Goal: Task Accomplishment & Management: Use online tool/utility

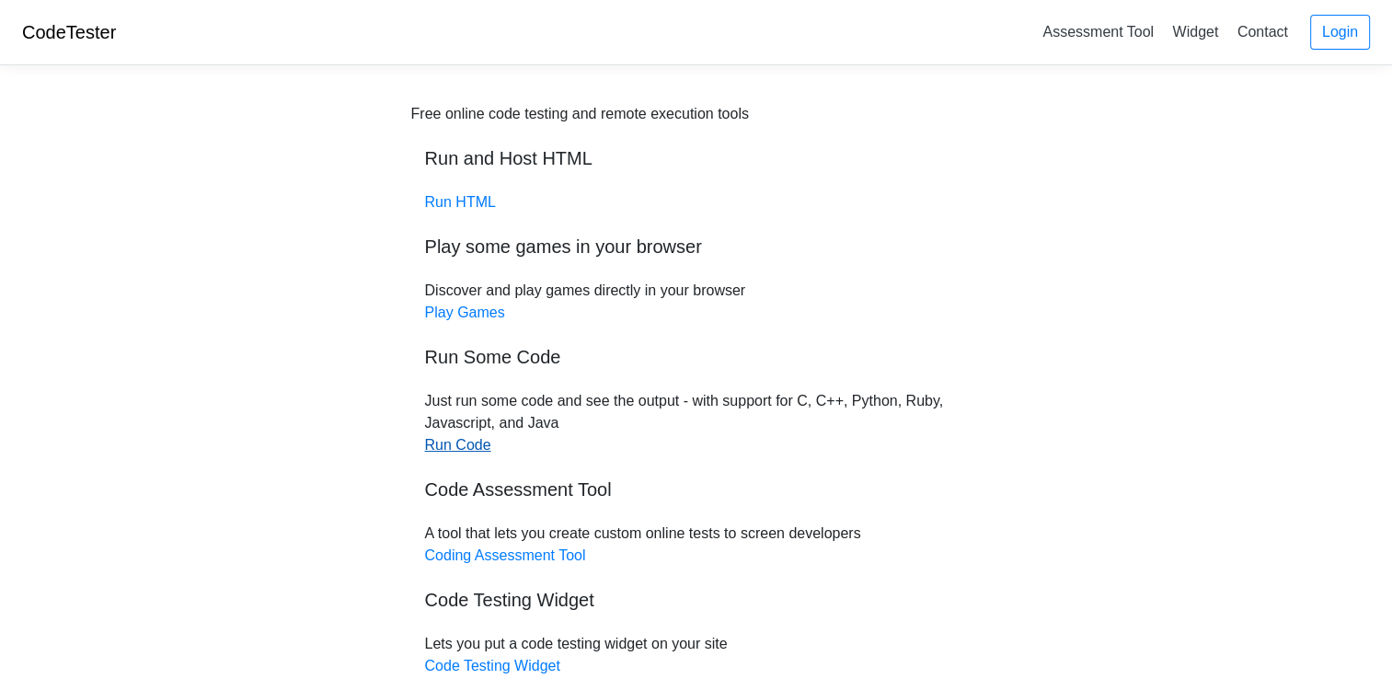
click at [466, 447] on link "Run Code" at bounding box center [458, 445] width 66 height 16
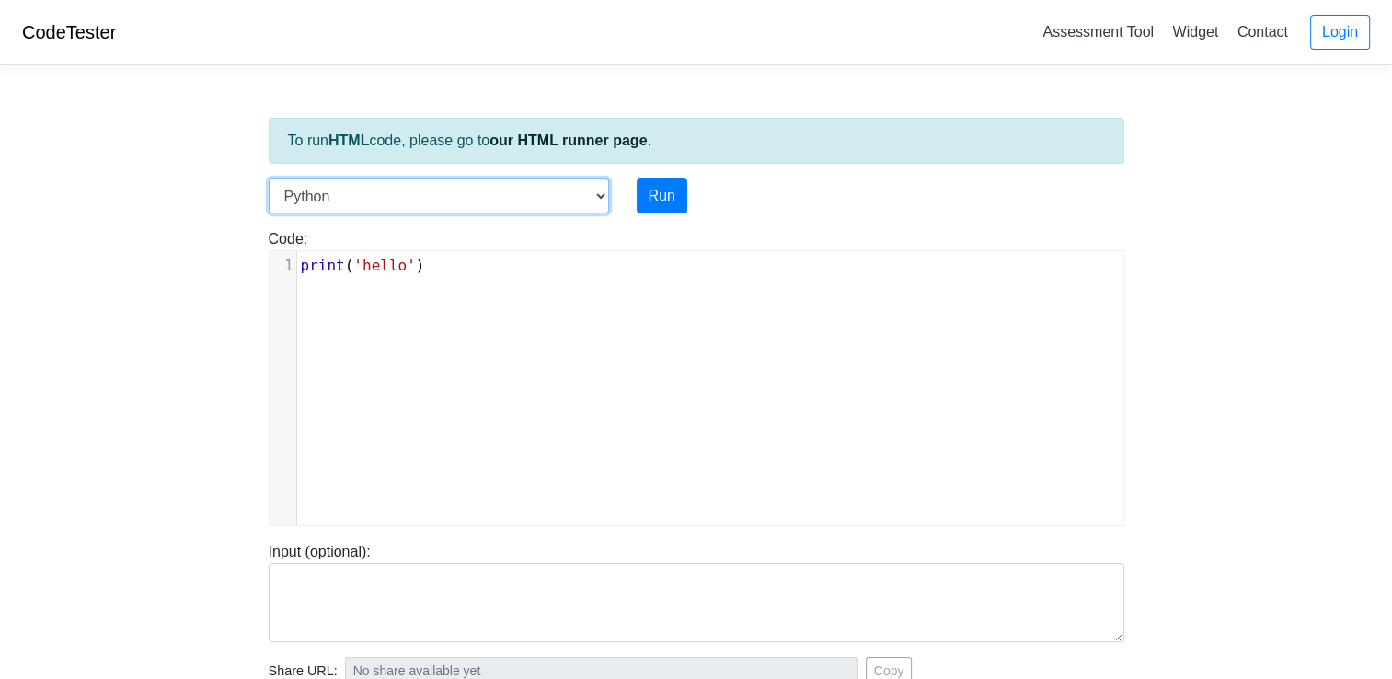
click at [430, 188] on select "C C++ Go Java Javascript Python Ruby" at bounding box center [439, 195] width 340 height 35
click at [431, 193] on select "C C++ Go Java Javascript Python Ruby" at bounding box center [439, 195] width 340 height 35
type textarea "print('hello')"
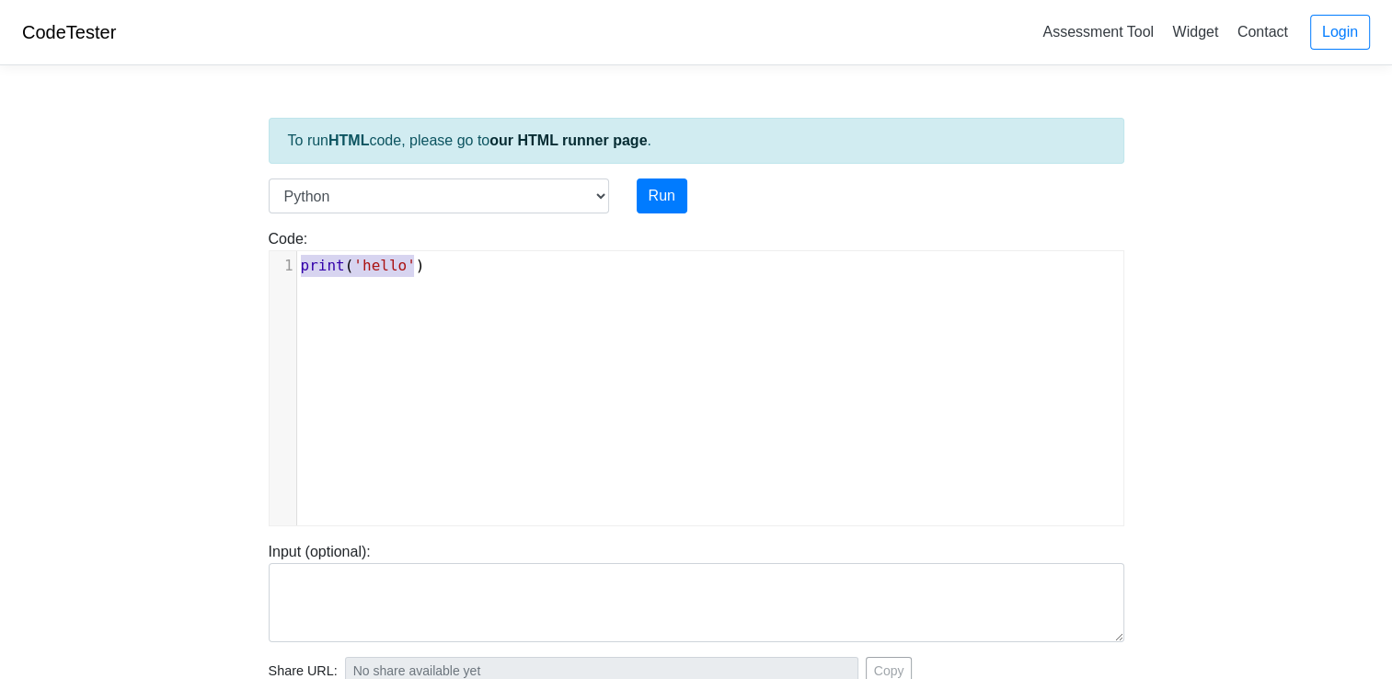
drag, startPoint x: 463, startPoint y: 278, endPoint x: 294, endPoint y: 267, distance: 168.7
click at [297, 267] on div "x 1 print ( 'hello' )" at bounding box center [717, 265] width 840 height 29
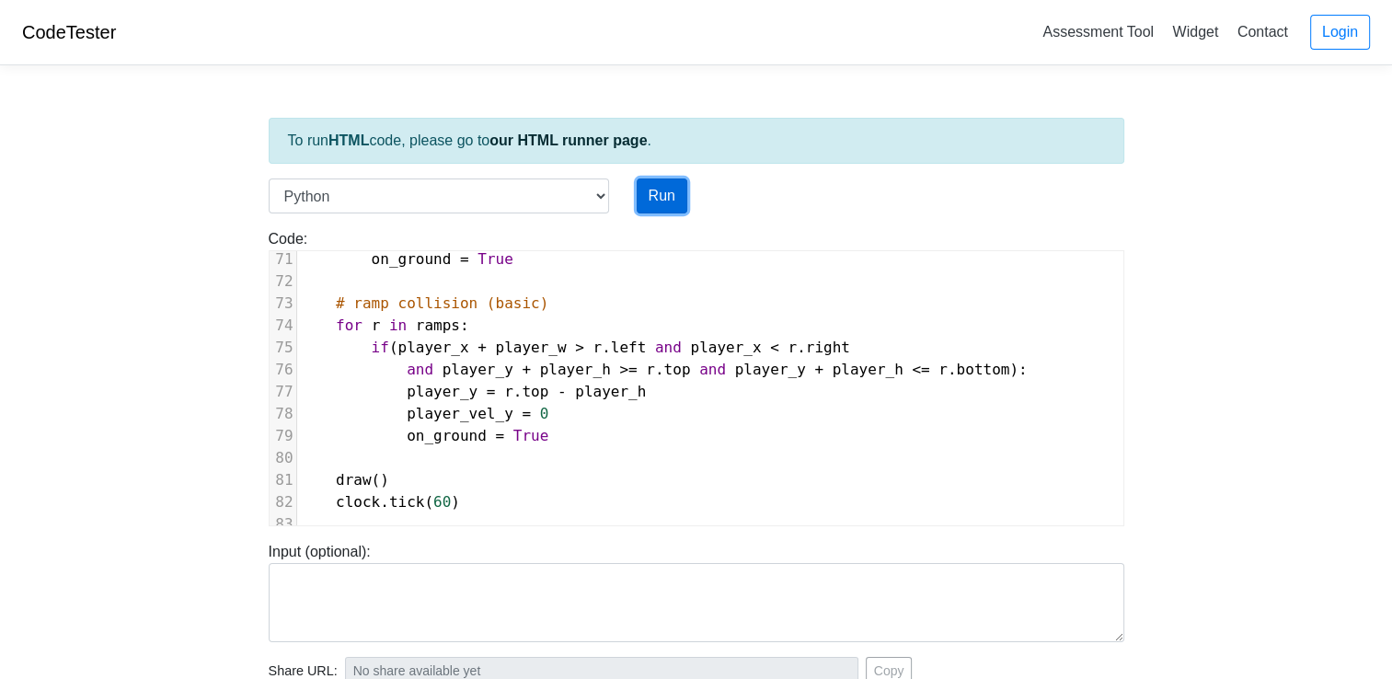
click at [648, 204] on button "Run" at bounding box center [662, 195] width 51 height 35
type input "https://codetester.io/runner?s=GJXedPxplR"
type textarea "Submission status: Runtime Error (NZEC) Stderr: Traceback (most recent call las…"
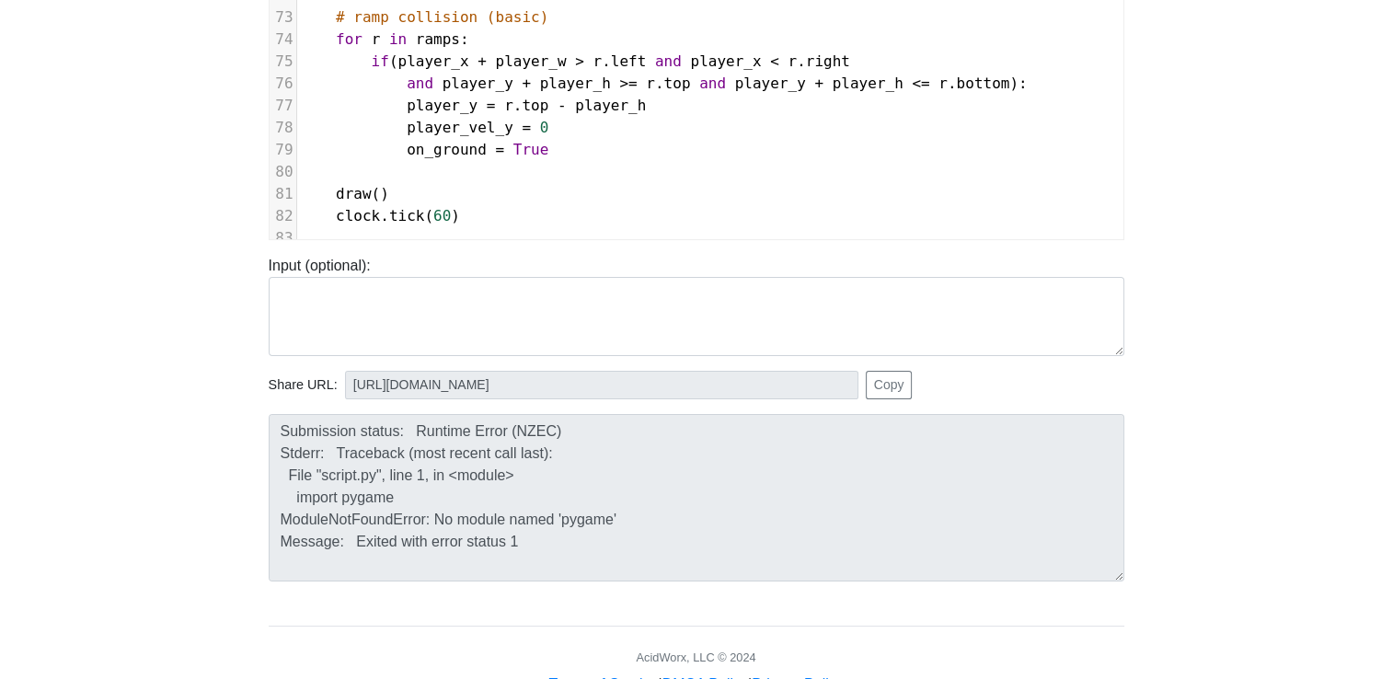
scroll to position [344, 0]
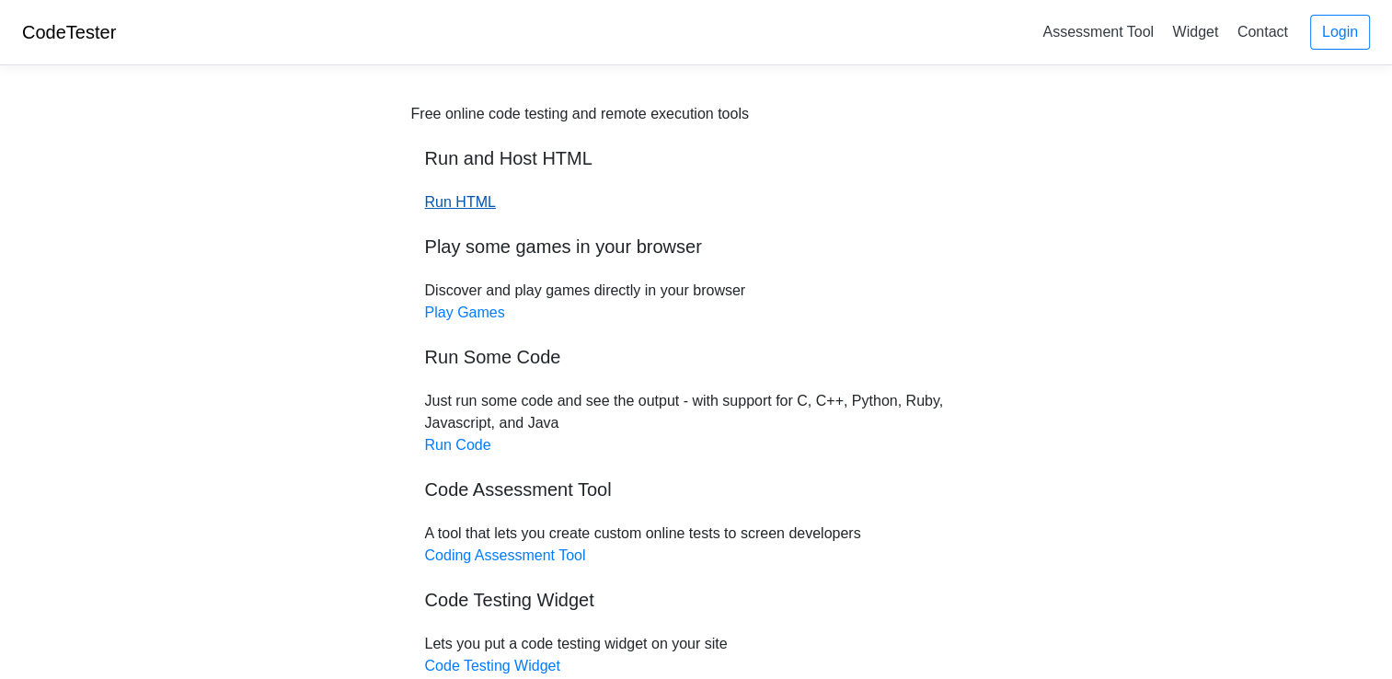
click at [462, 198] on link "Run HTML" at bounding box center [460, 202] width 71 height 16
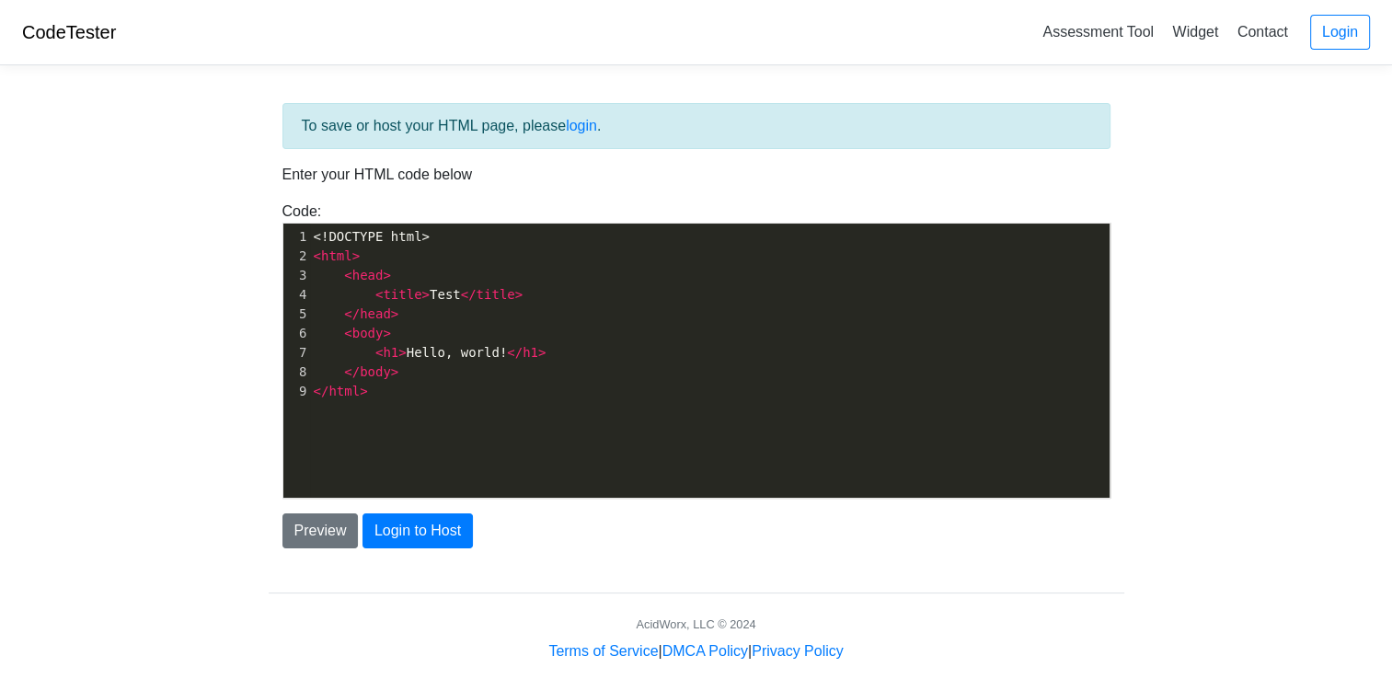
scroll to position [6, 0]
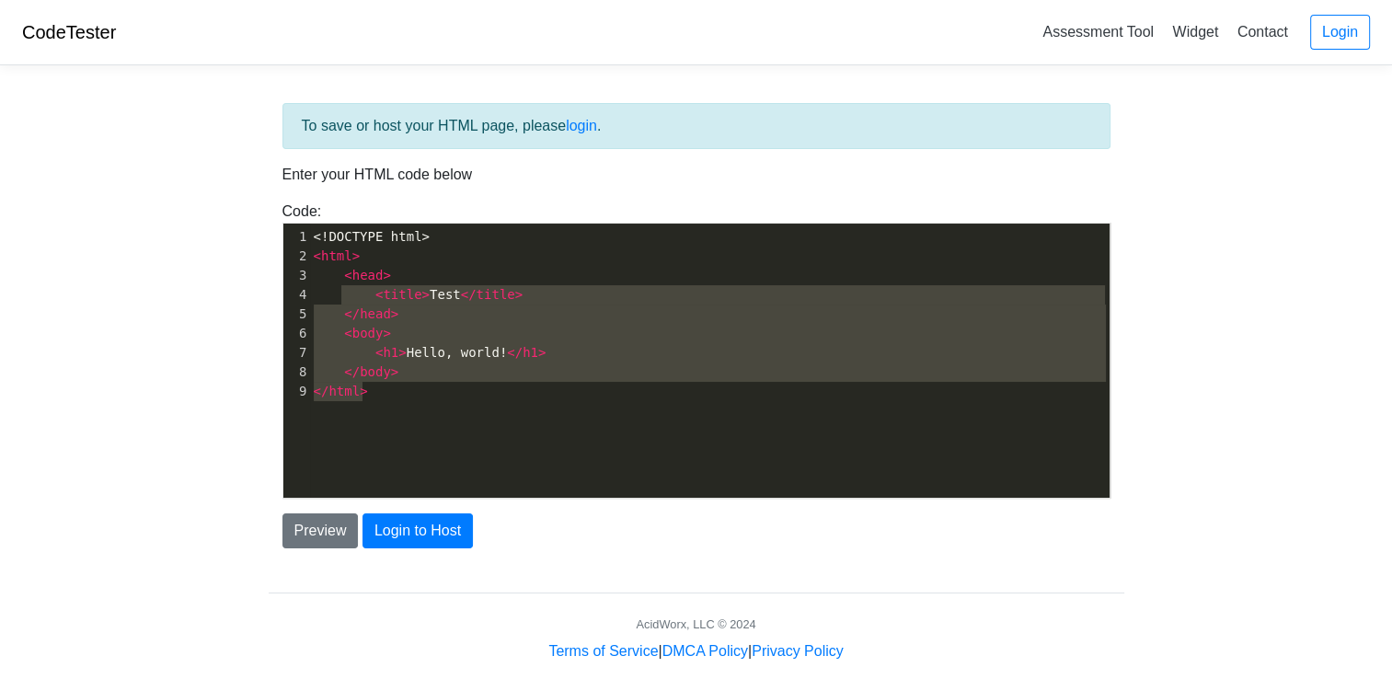
type textarea "<!DOCTYPE html> <html> <head> <title>Test</title> </head> <body> <h1>Hello, wor…"
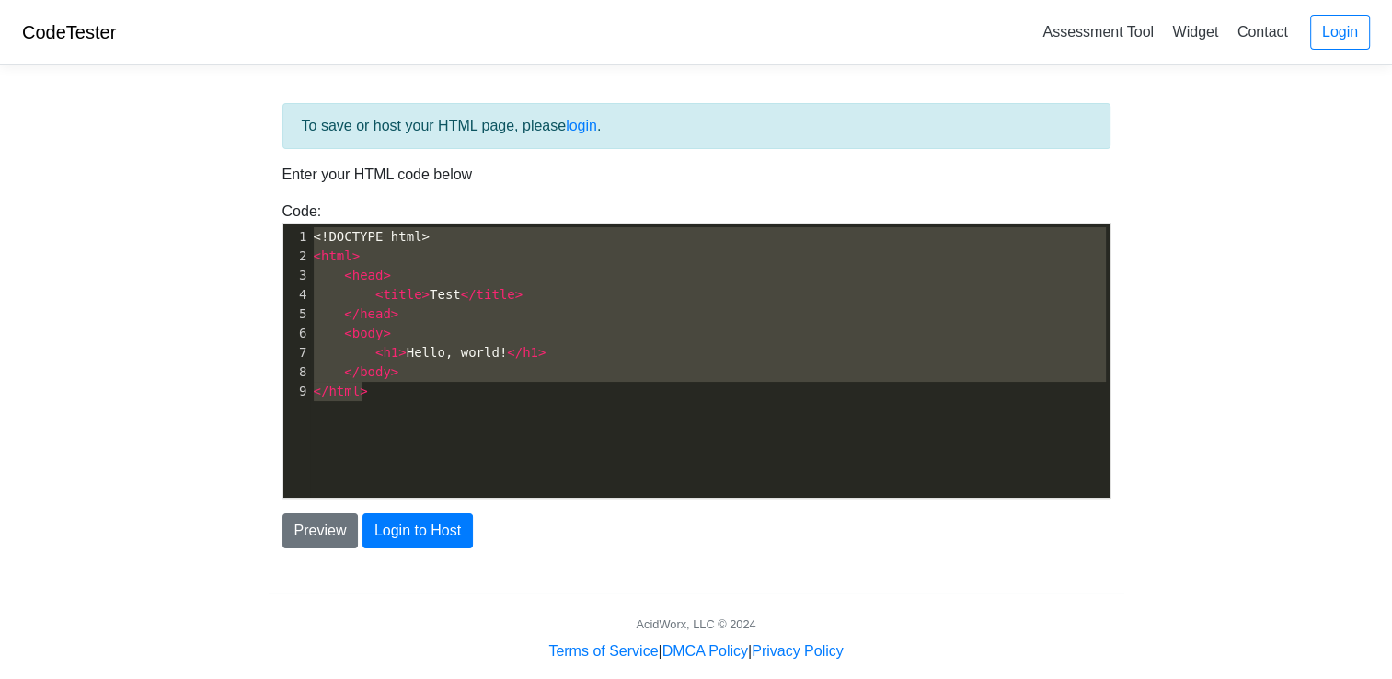
drag, startPoint x: 418, startPoint y: 416, endPoint x: 293, endPoint y: 208, distance: 242.6
click at [293, 208] on div "Code: <!DOCTYPE html> <html> <head> <title>Test</title> </head> <body> <h1>Hell…" at bounding box center [697, 350] width 856 height 298
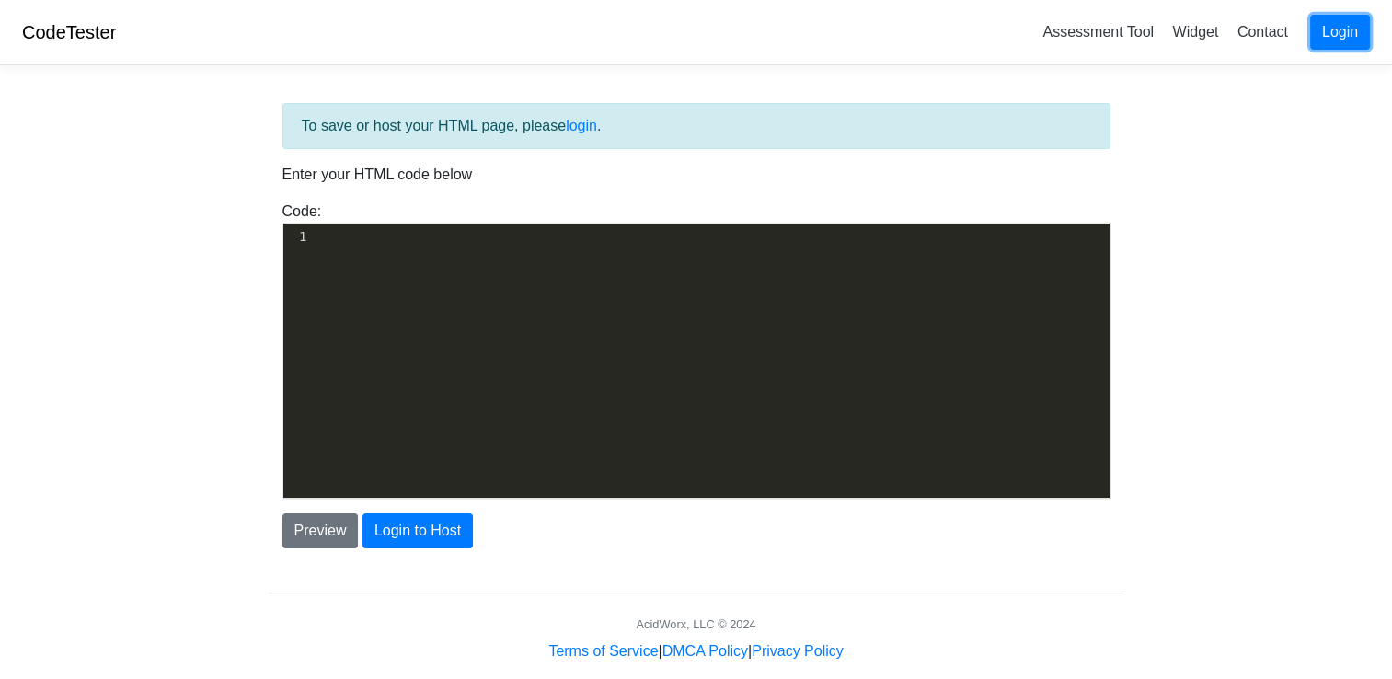
click at [1324, 35] on link "Login" at bounding box center [1340, 32] width 60 height 35
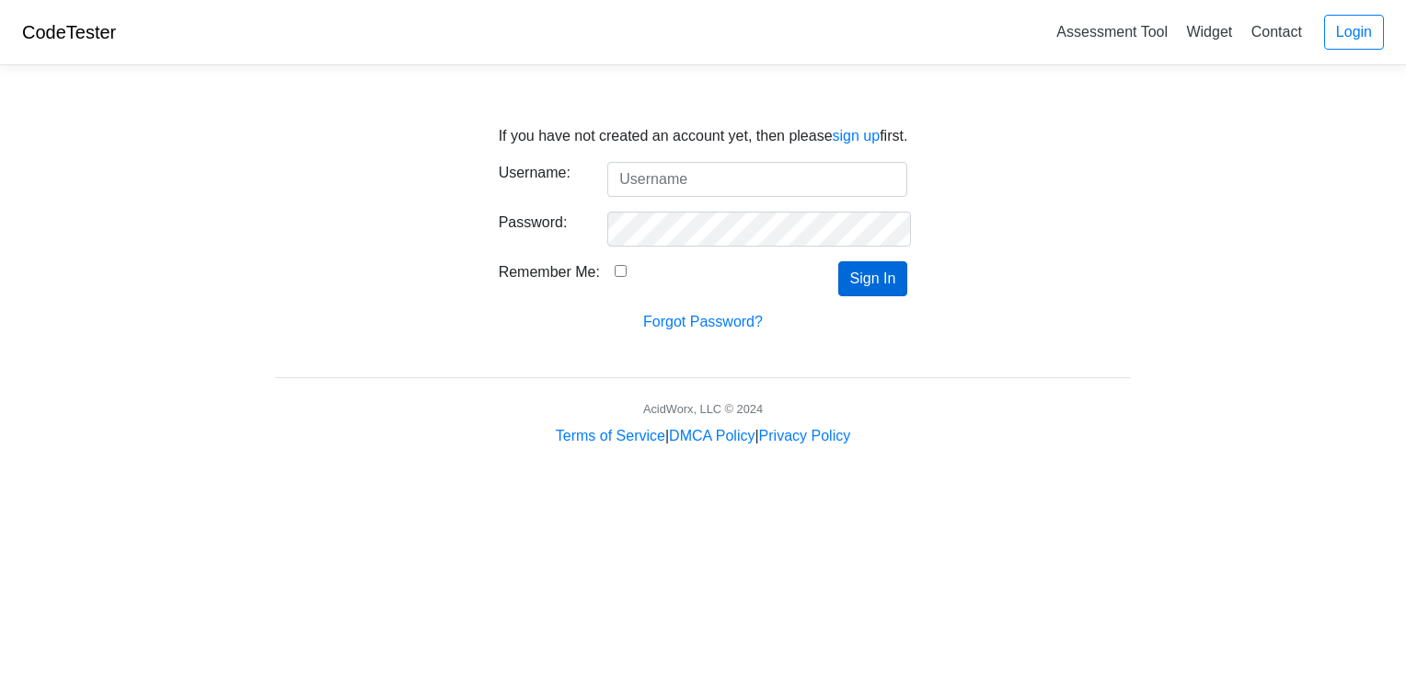
type input "tjaye098"
click at [868, 279] on button "Sign In" at bounding box center [873, 278] width 70 height 35
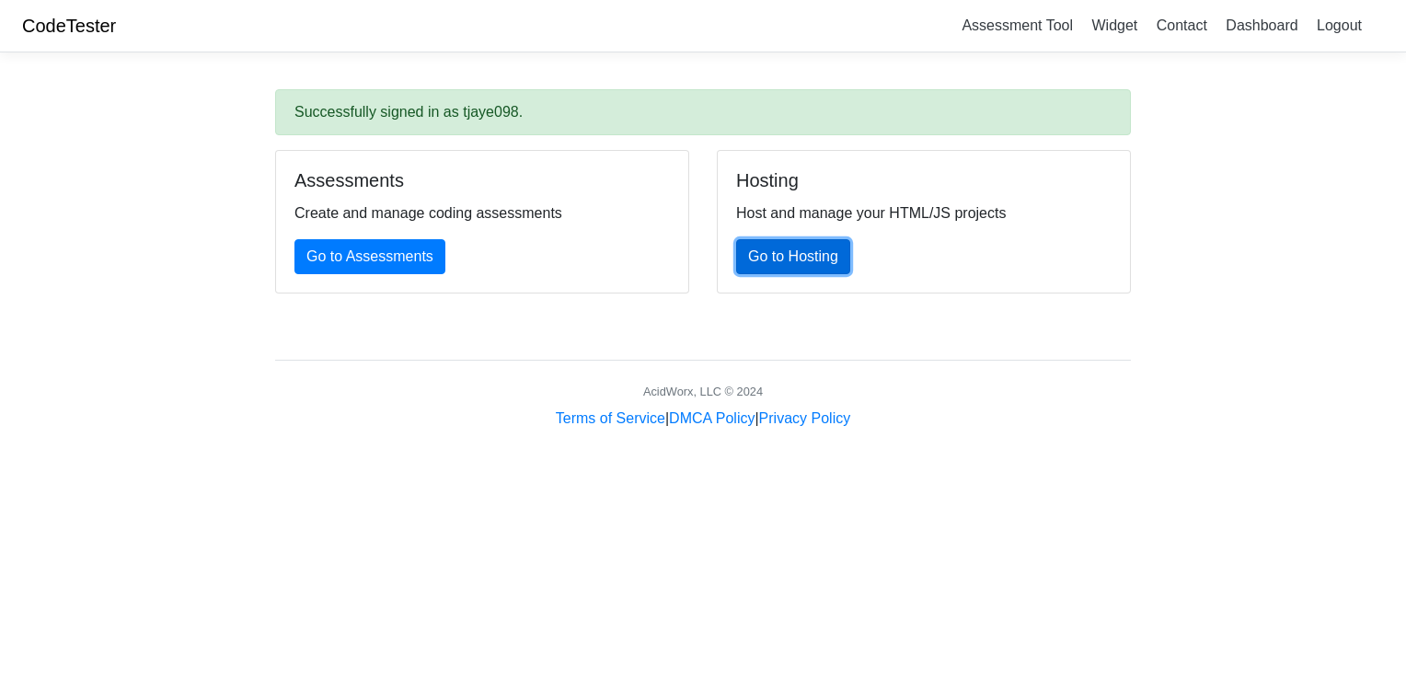
click at [788, 259] on link "Go to Hosting" at bounding box center [793, 256] width 114 height 35
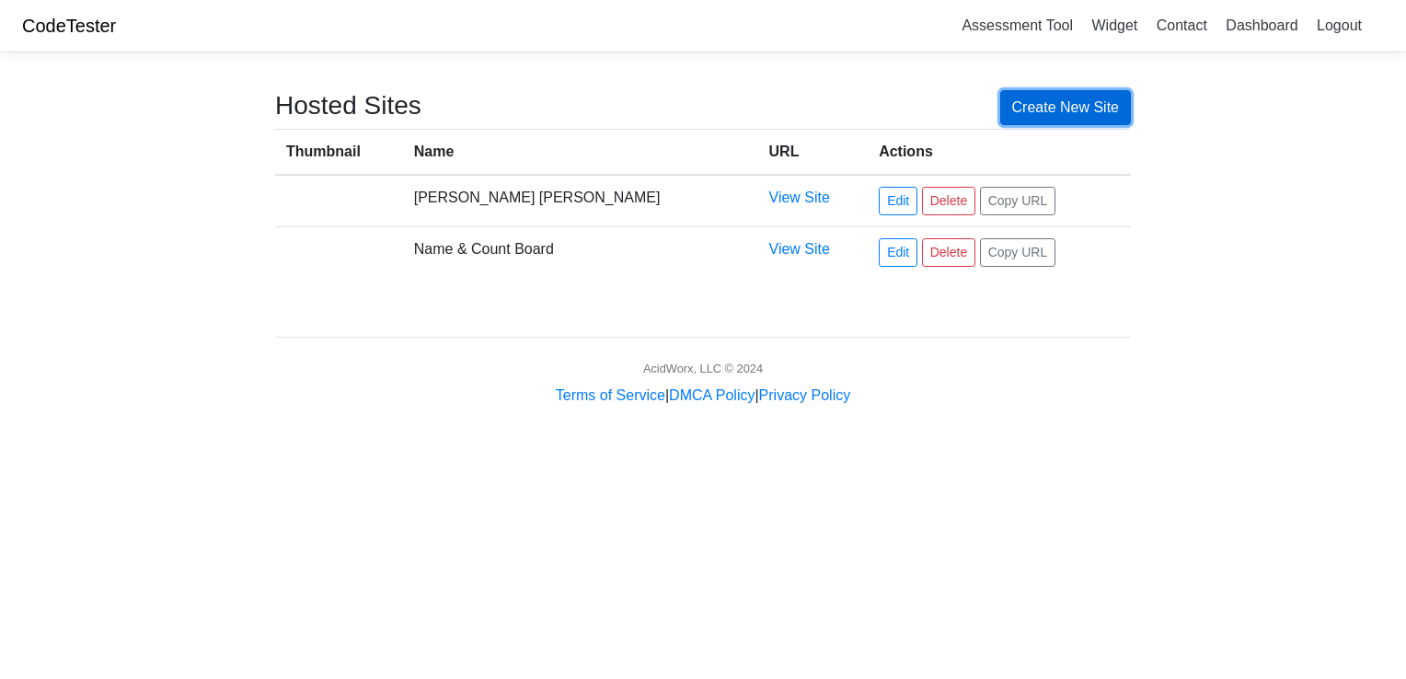
click at [1101, 103] on link "Create New Site" at bounding box center [1066, 107] width 132 height 35
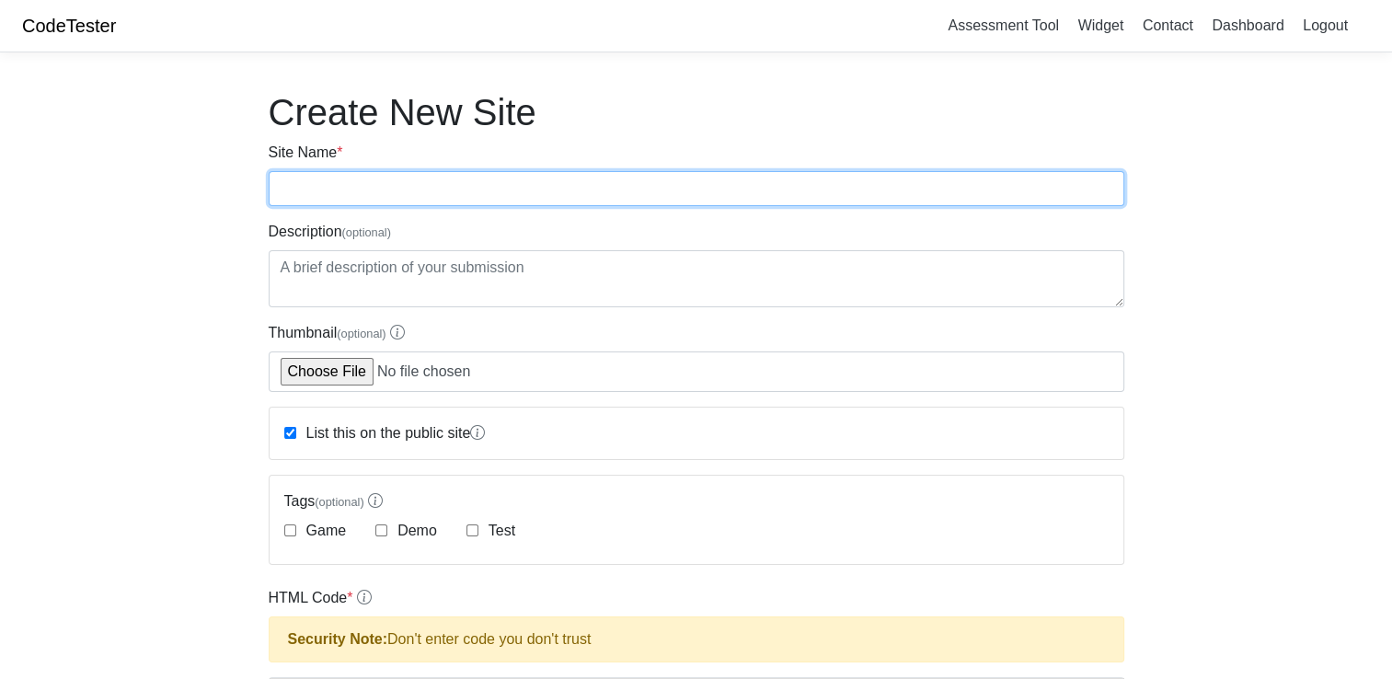
click at [511, 186] on input "Site Name *" at bounding box center [697, 188] width 856 height 35
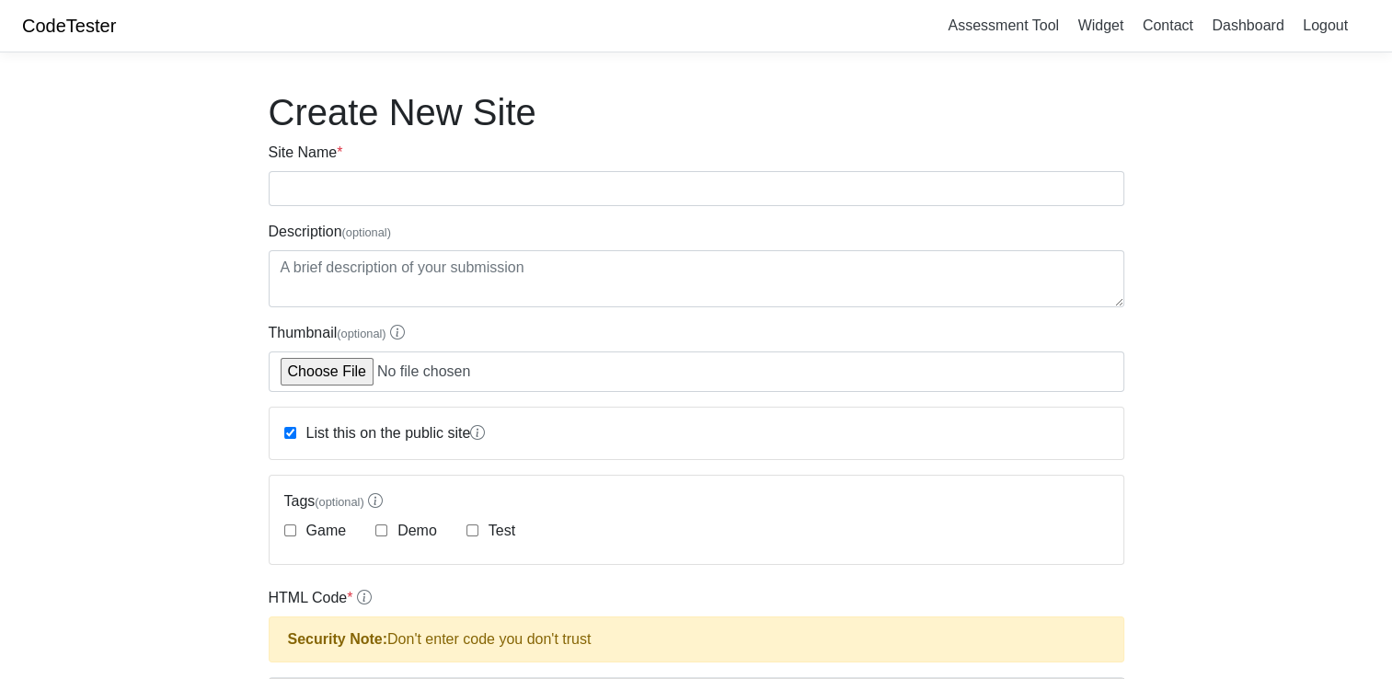
click at [59, 18] on link "CodeTester" at bounding box center [69, 26] width 94 height 20
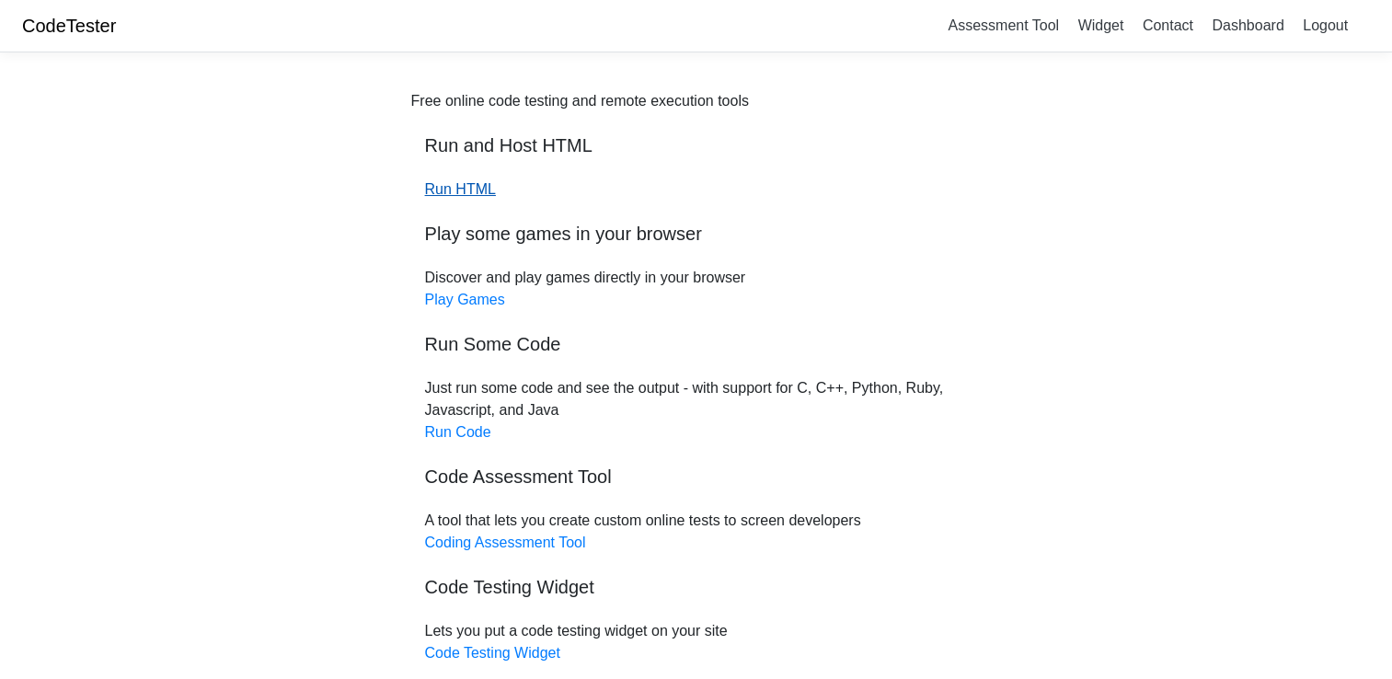
click at [489, 189] on link "Run HTML" at bounding box center [460, 189] width 71 height 16
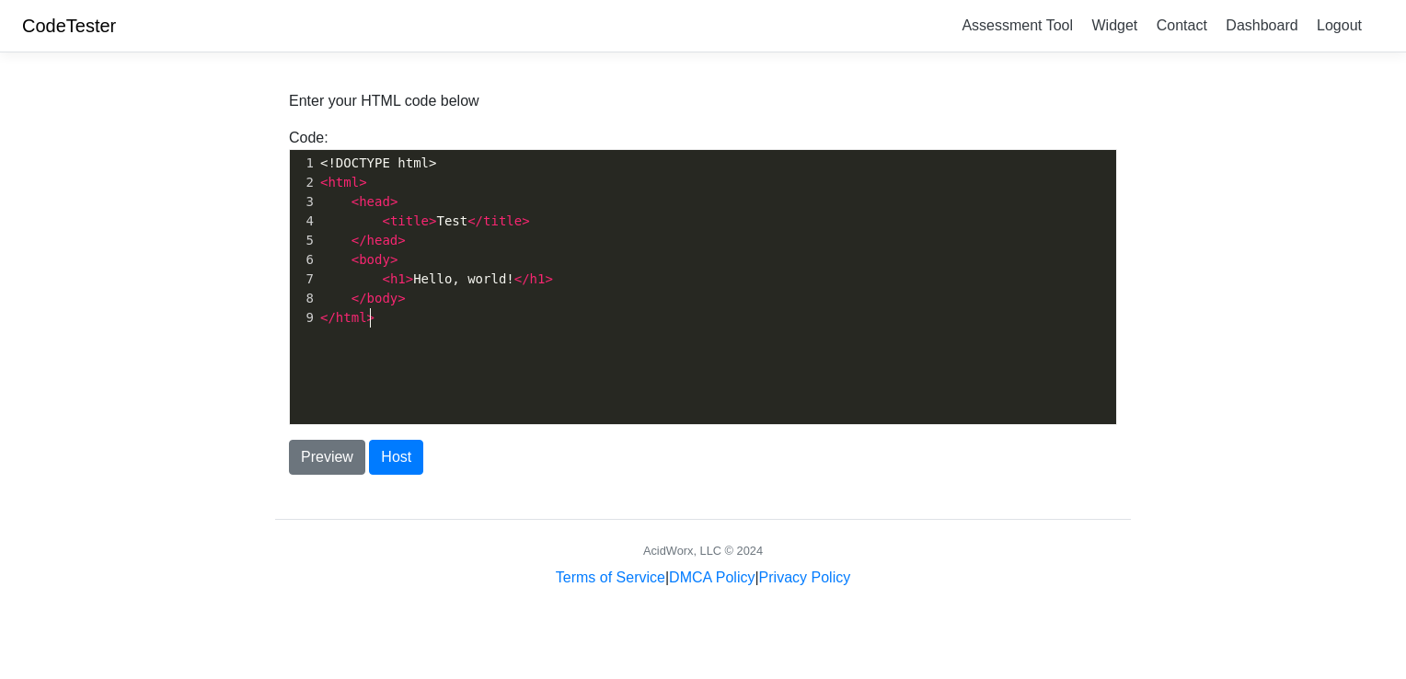
scroll to position [6, 0]
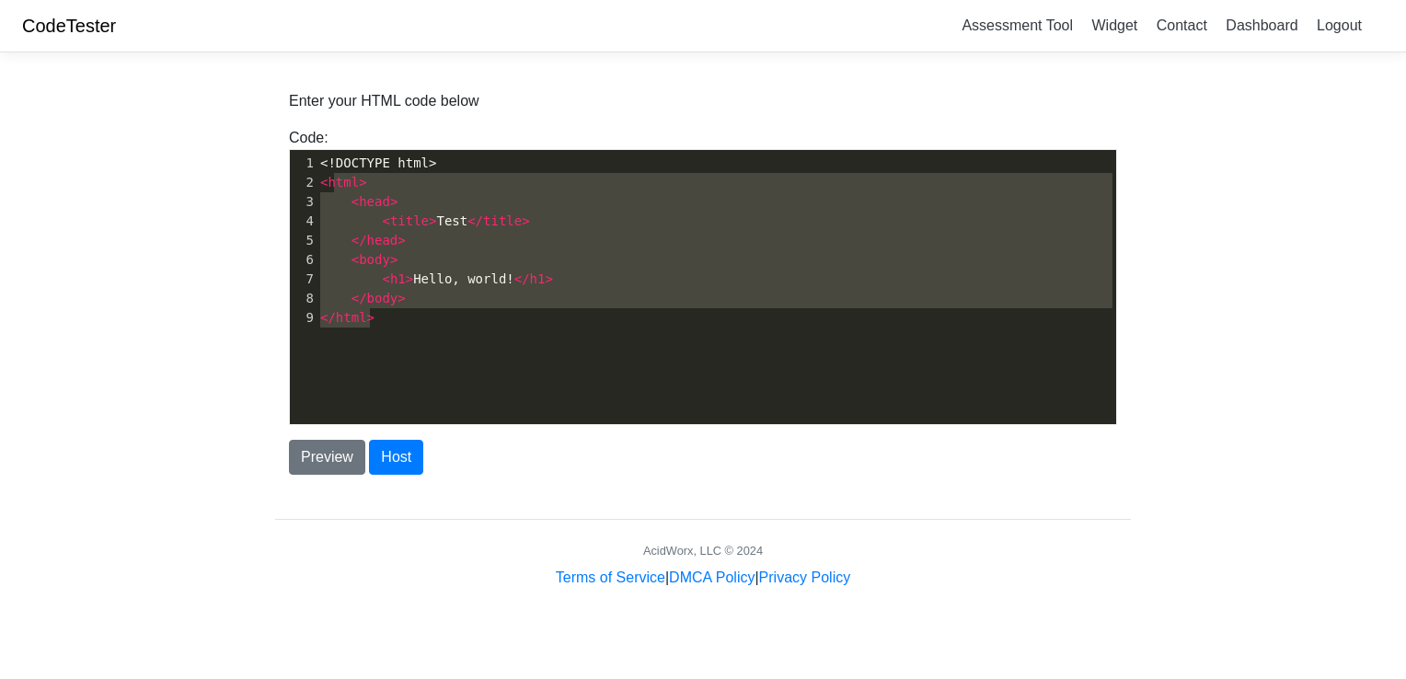
type textarea "<head> <title>Test</title> </head> <body> <h1>Hello, world!</h1> </body> </html>"
drag, startPoint x: 487, startPoint y: 362, endPoint x: 338, endPoint y: 193, distance: 224.8
click at [338, 193] on div "x 1 <!DOCTYPE html> 2 < html > 3 < head > 4 < title > Test </ title > 5 </ head…" at bounding box center [717, 301] width 854 height 302
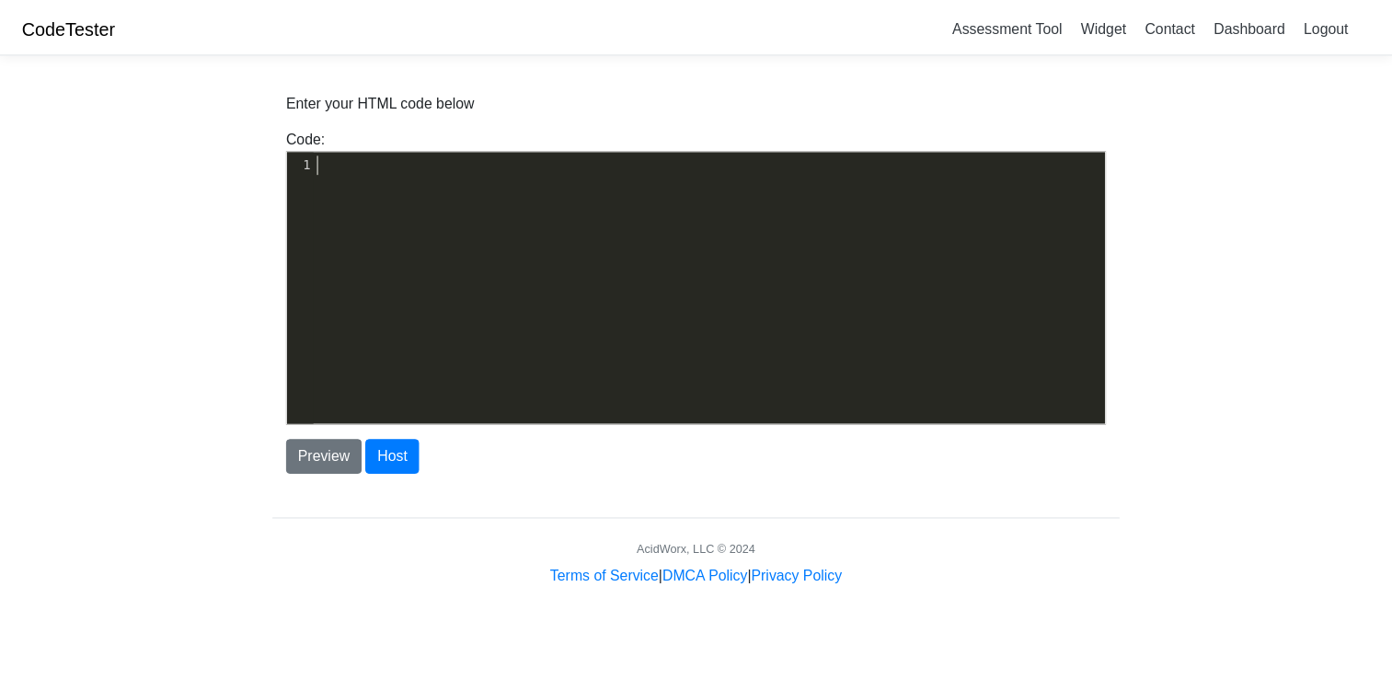
scroll to position [665, 0]
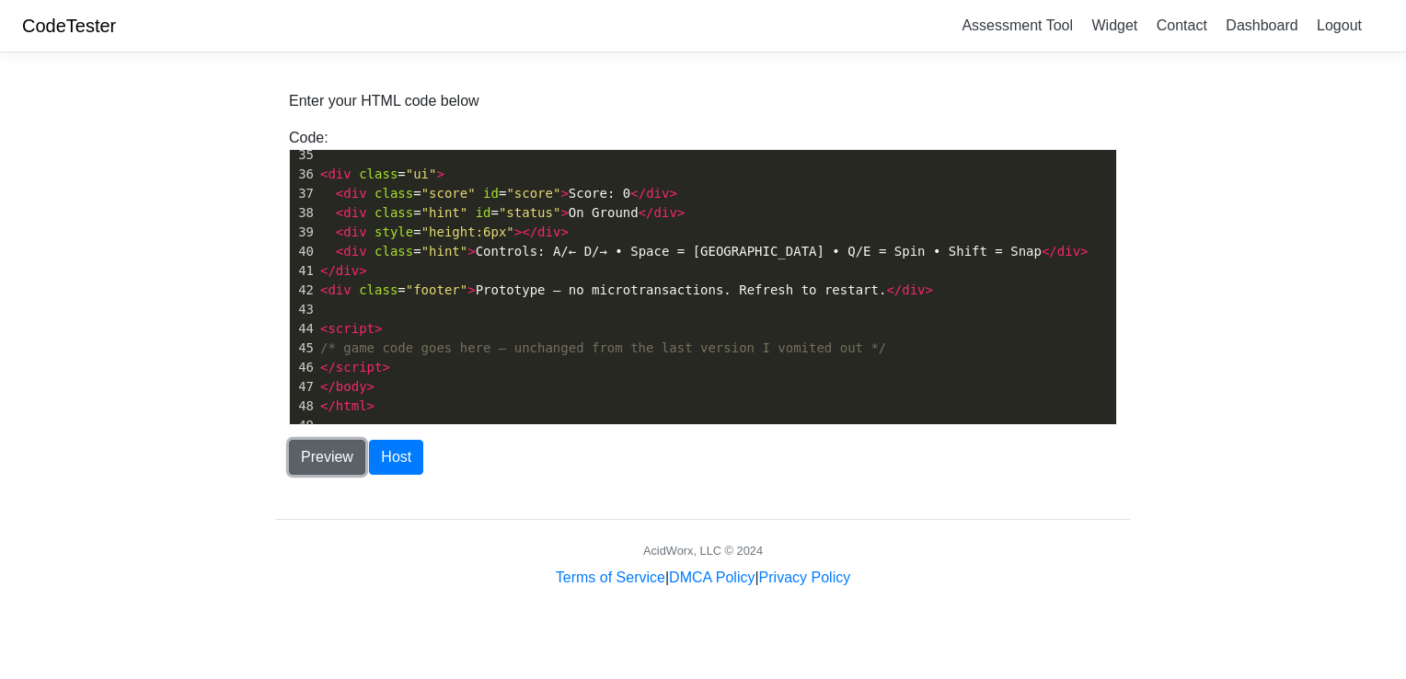
click at [305, 456] on button "Preview" at bounding box center [327, 457] width 76 height 35
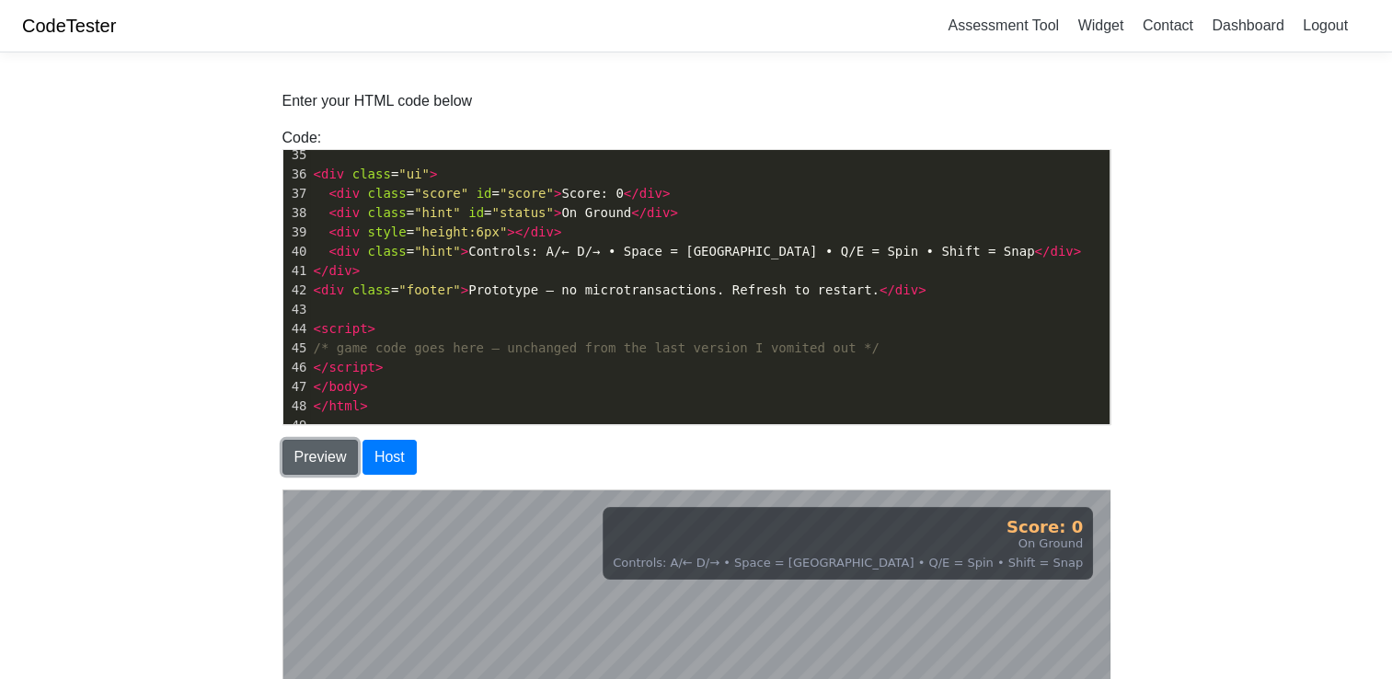
scroll to position [0, 0]
click at [305, 456] on button "Preview" at bounding box center [320, 457] width 76 height 35
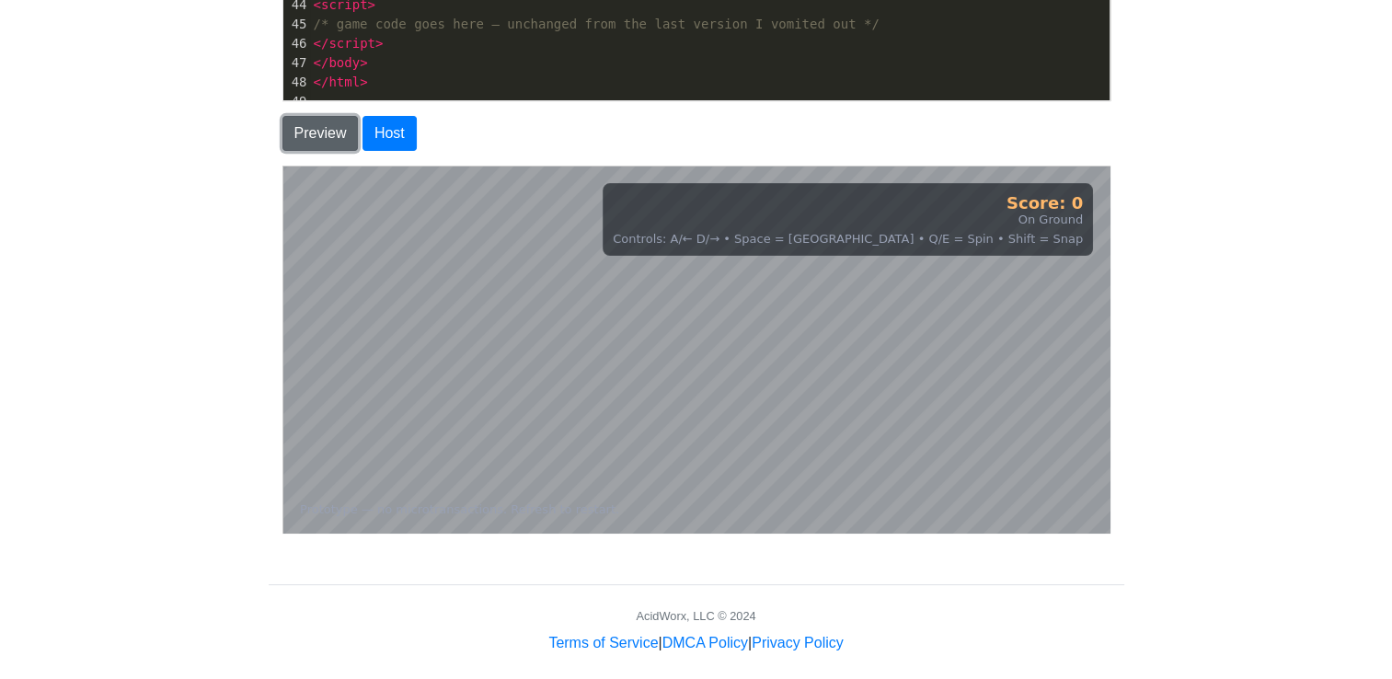
scroll to position [340, 0]
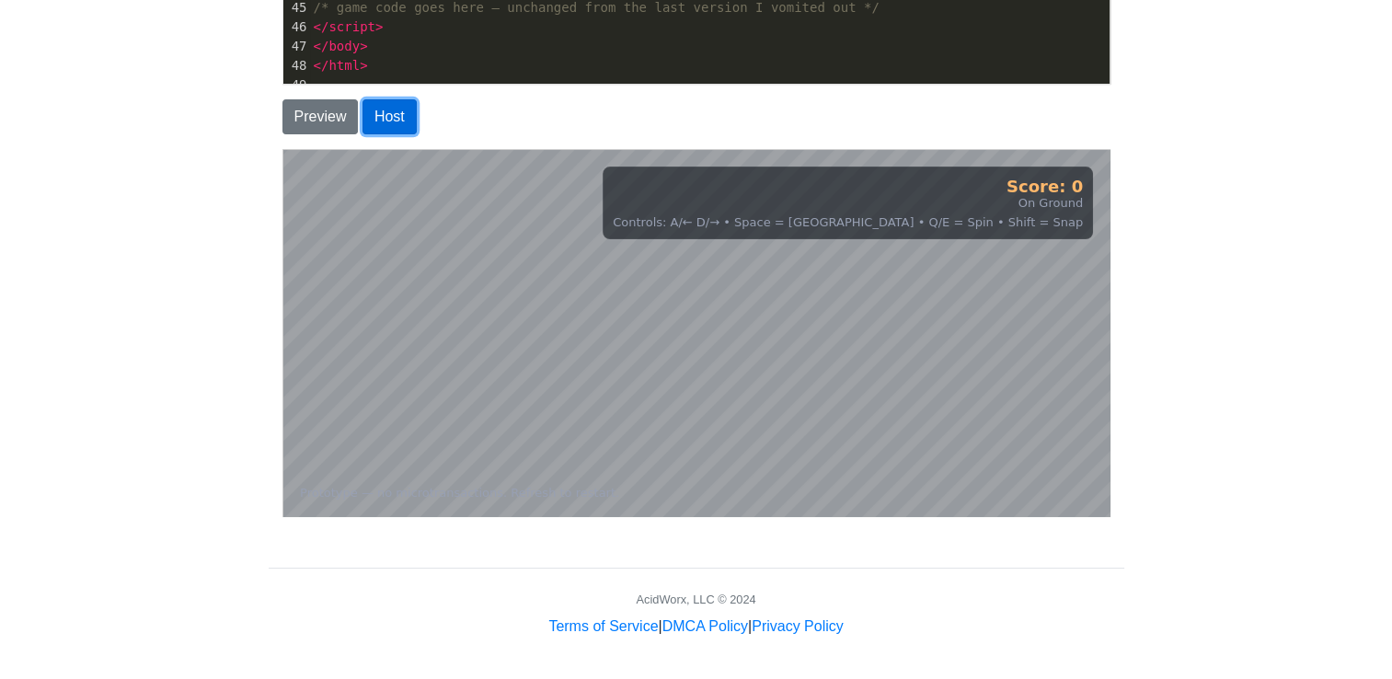
click at [379, 120] on button "Host" at bounding box center [389, 116] width 54 height 35
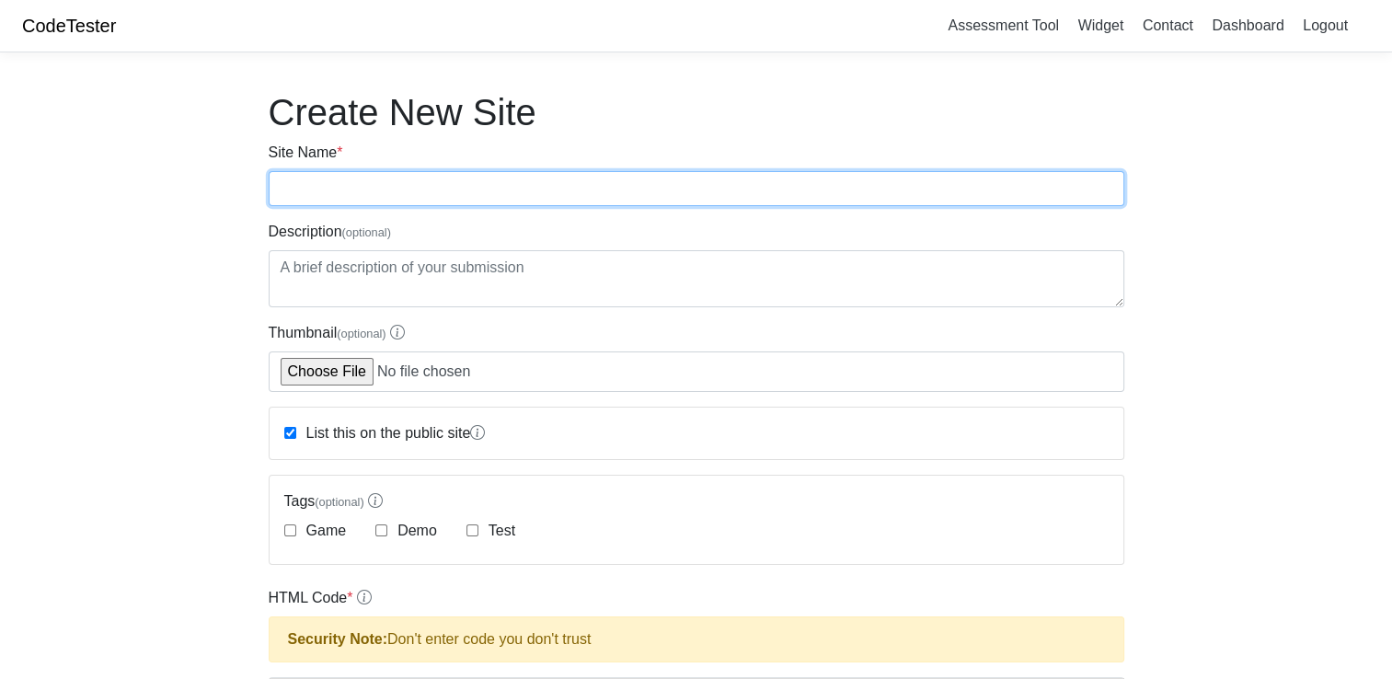
click at [442, 204] on input "Site Name *" at bounding box center [697, 188] width 856 height 35
type input "EKJF"
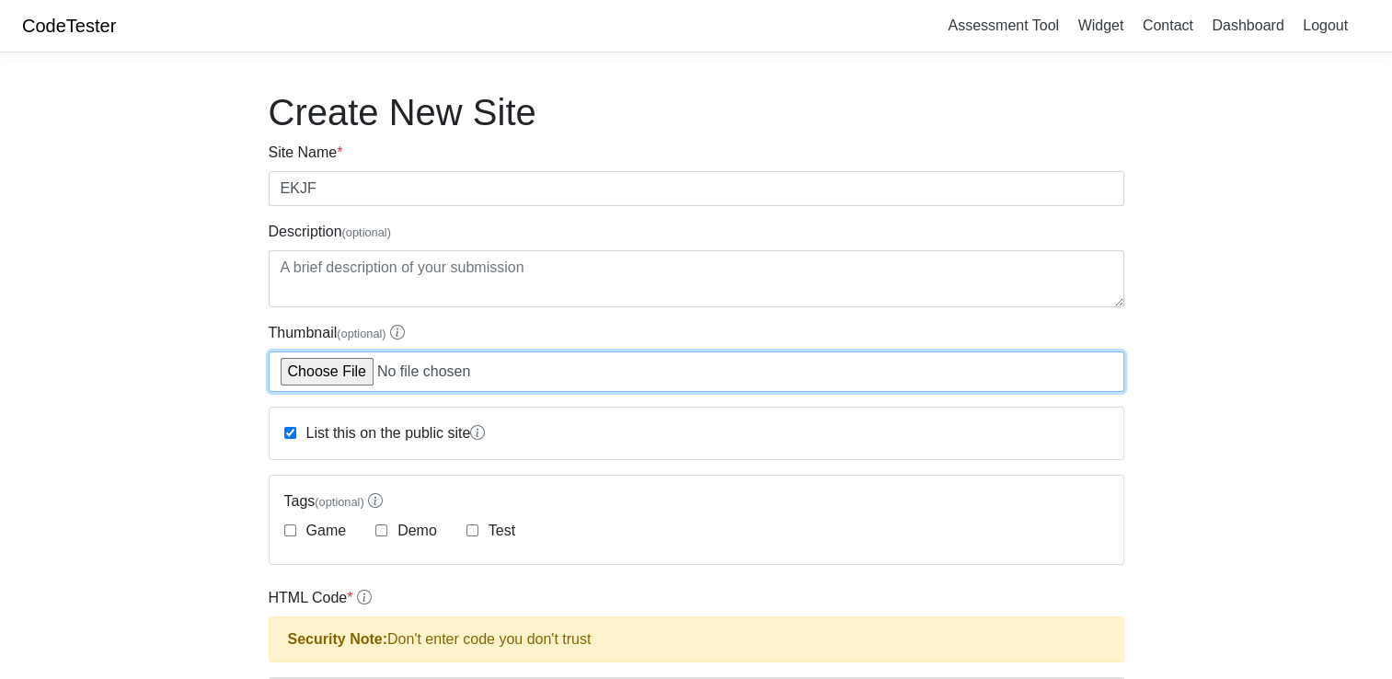
click at [363, 369] on input "Thumbnail (optional)" at bounding box center [697, 371] width 856 height 40
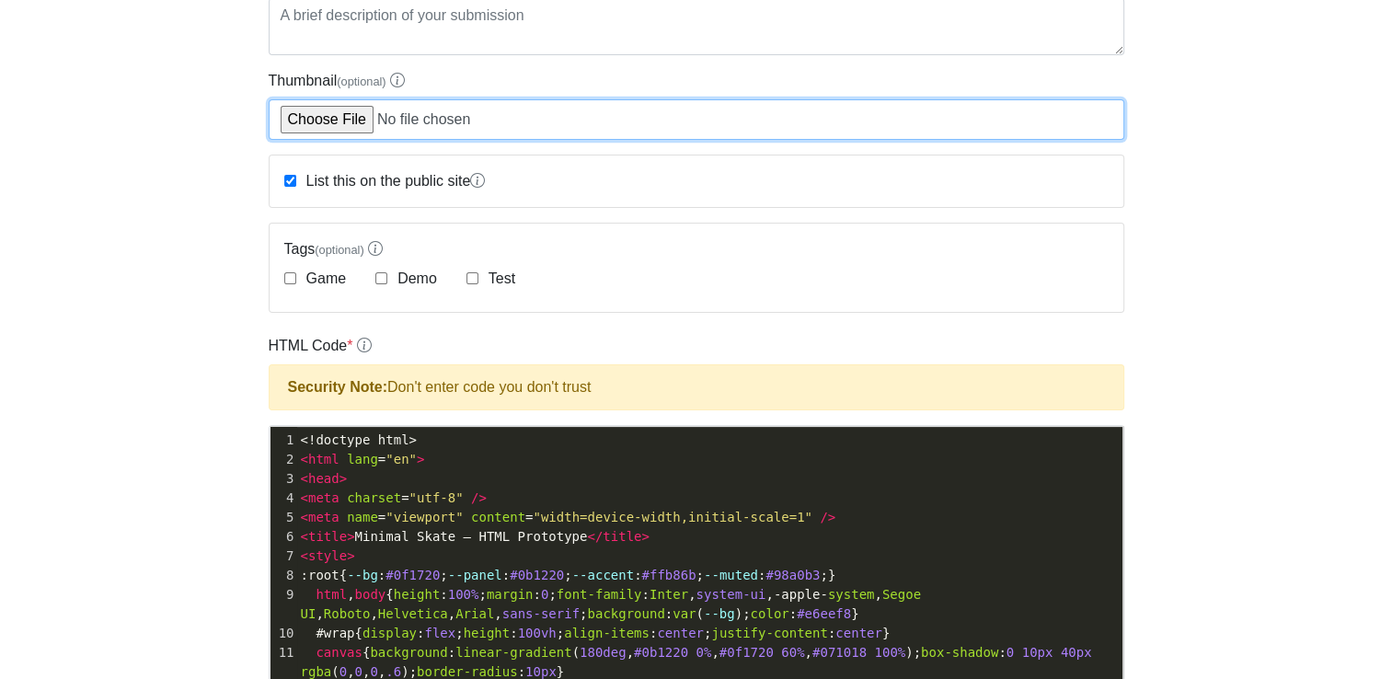
scroll to position [254, 0]
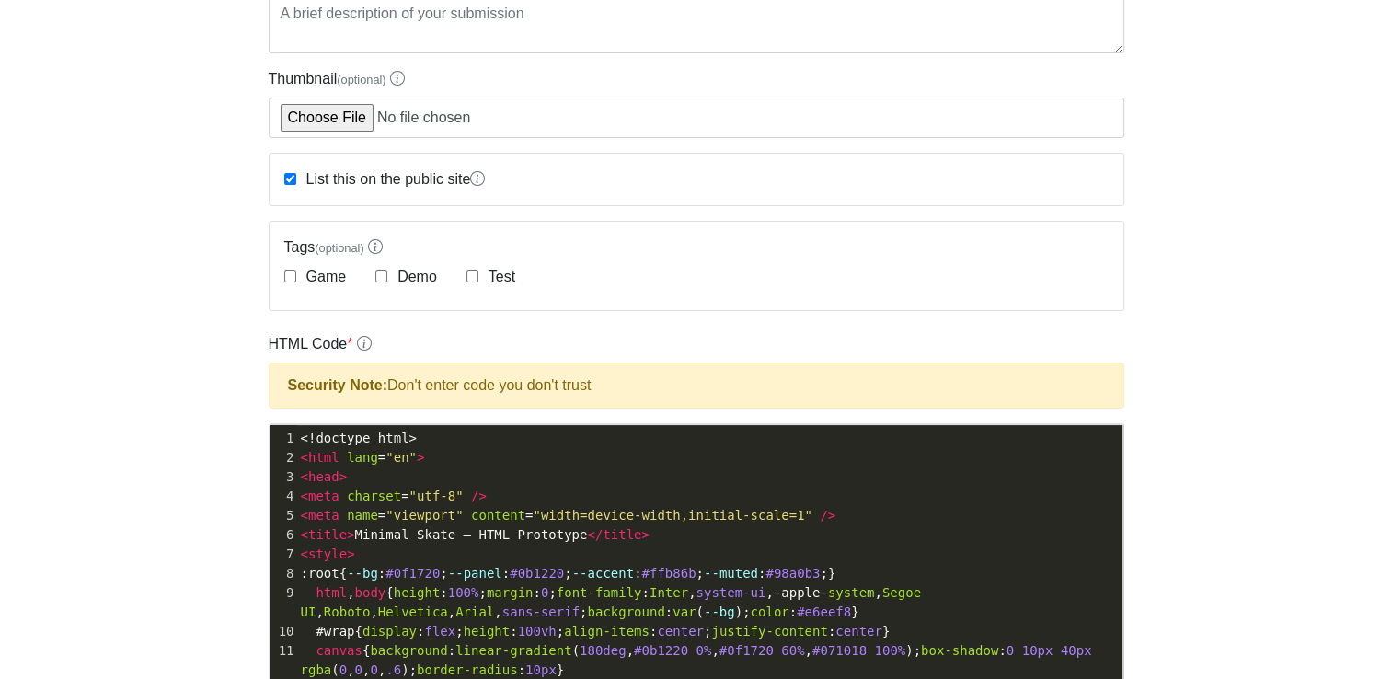
click at [485, 271] on label "Test" at bounding box center [500, 277] width 30 height 22
click at [478, 271] on input "Test" at bounding box center [472, 276] width 12 height 12
checkbox input "true"
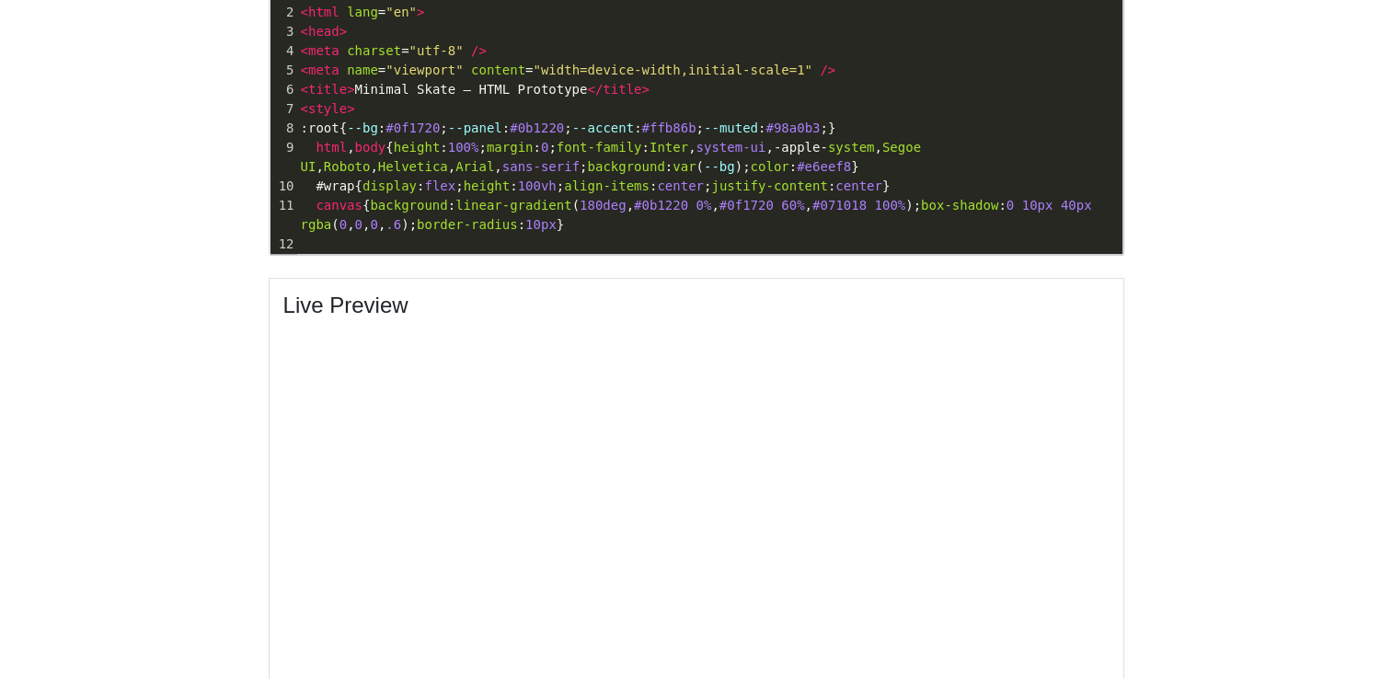
scroll to position [937, 0]
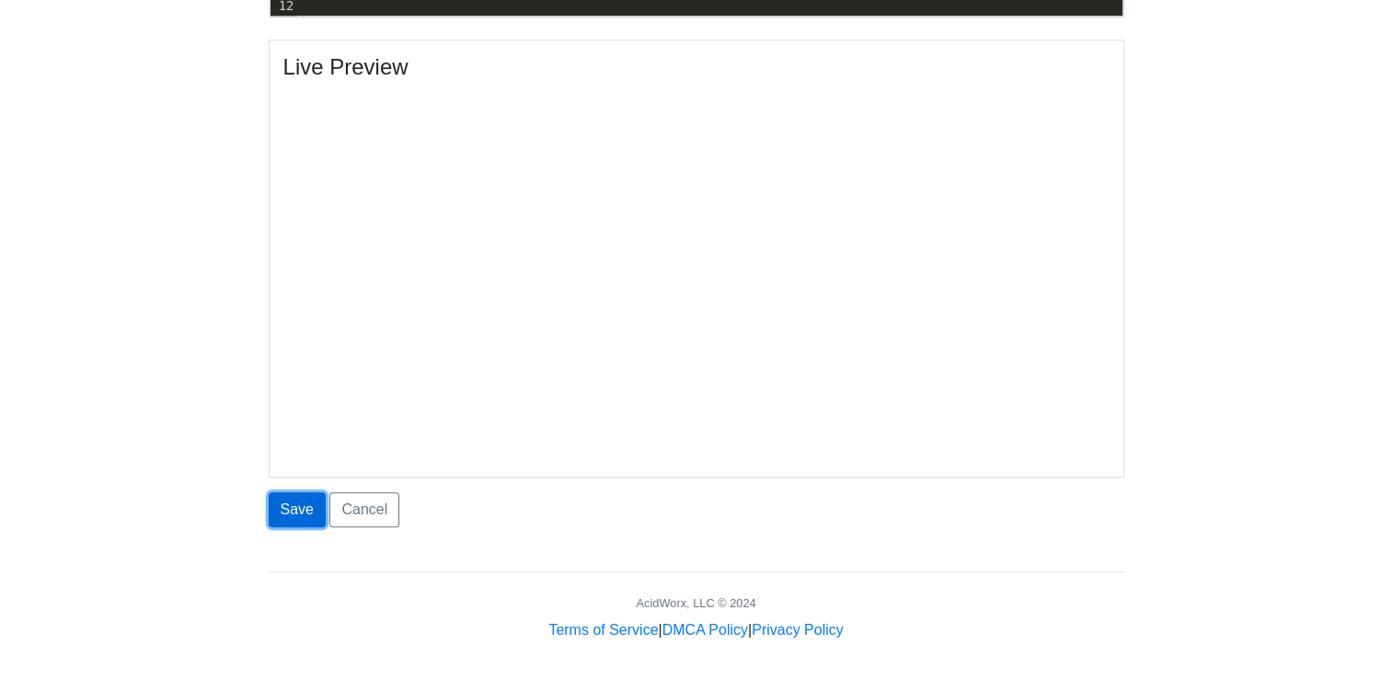
click at [293, 513] on button "Save" at bounding box center [297, 509] width 57 height 35
click at [308, 494] on button "Save" at bounding box center [297, 509] width 57 height 35
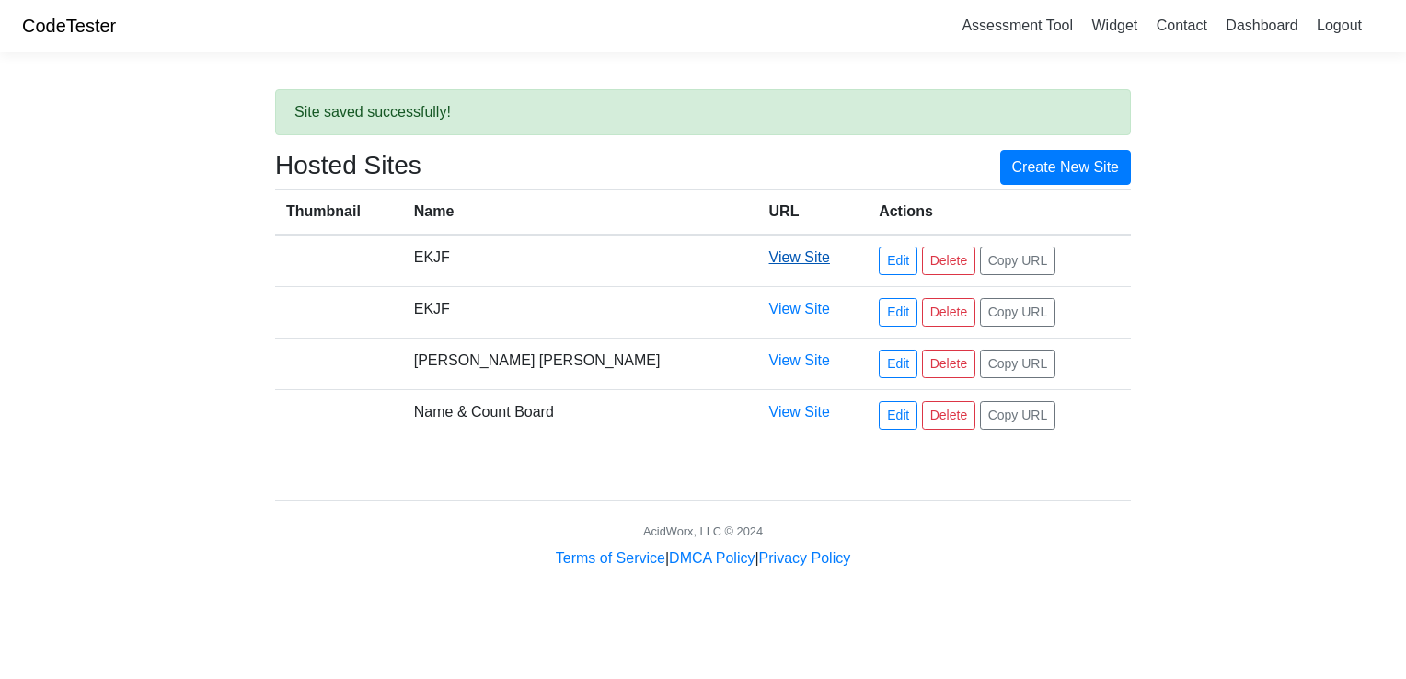
click at [769, 254] on link "View Site" at bounding box center [799, 257] width 61 height 16
